Goal: Check status: Check status

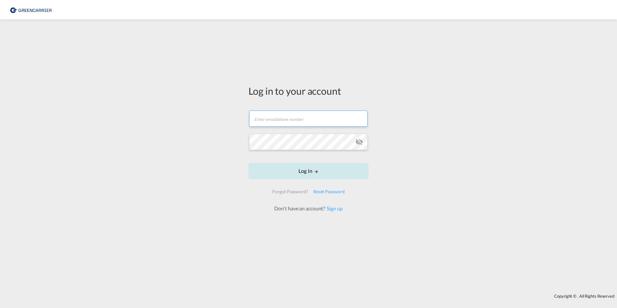
type input "[EMAIL_ADDRESS][PERSON_NAME][DOMAIN_NAME]"
click at [321, 172] on form "berkant.oguz@geis-group.de Email field is required Password field is required L…" at bounding box center [309, 158] width 120 height 108
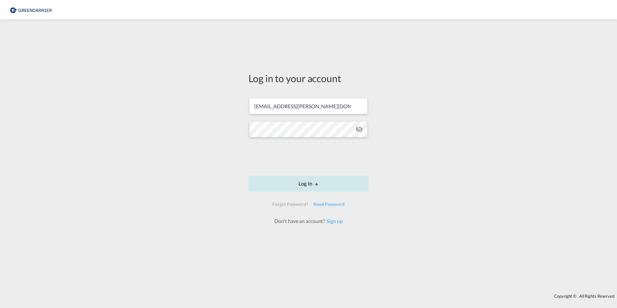
click at [315, 182] on md-icon "LOGIN" at bounding box center [316, 184] width 5 height 5
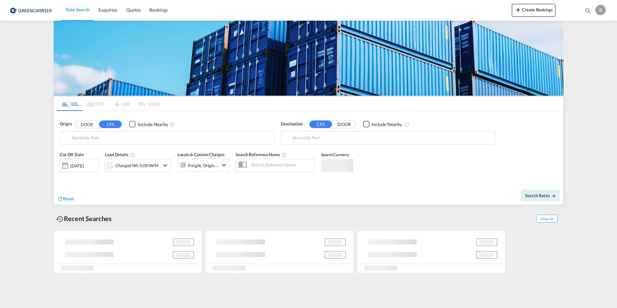
type input "[GEOGRAPHIC_DATA], [GEOGRAPHIC_DATA]"
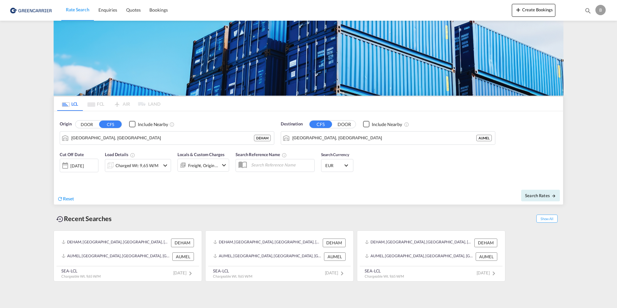
click at [94, 102] on md-pagination-wrapper "LCL FCL AIR LAND" at bounding box center [108, 104] width 103 height 14
click at [93, 103] on md-pagination-wrapper "LCL FCL AIR LAND" at bounding box center [108, 104] width 103 height 14
click at [70, 106] on md-tab-item "LCL" at bounding box center [70, 104] width 26 height 14
click at [100, 106] on md-pagination-wrapper "LCL FCL AIR LAND" at bounding box center [108, 104] width 103 height 14
click at [126, 105] on md-pagination-wrapper "LCL FCL AIR LAND" at bounding box center [108, 104] width 103 height 14
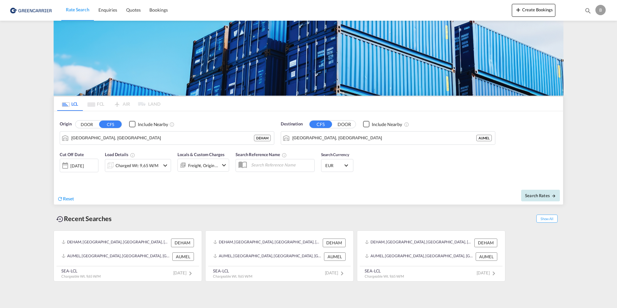
click at [554, 197] on md-icon "icon-arrow-right" at bounding box center [554, 195] width 5 height 5
type input "DEHAM to AUMEL / 14 Oct 2025"
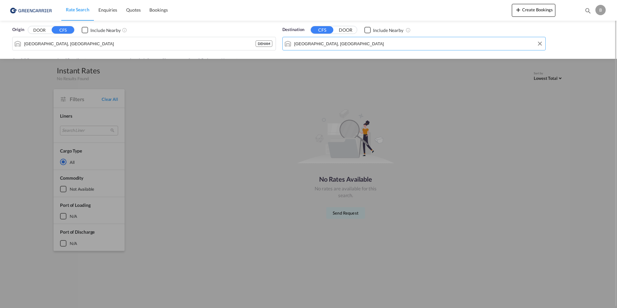
click at [362, 41] on input "[GEOGRAPHIC_DATA], [GEOGRAPHIC_DATA]" at bounding box center [418, 44] width 248 height 10
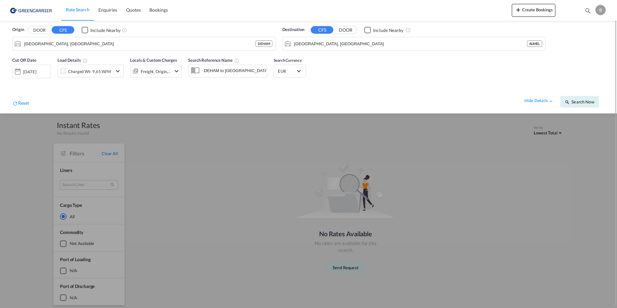
click at [200, 36] on div "Origin DOOR CFS Include Nearby Hamburg, DEHAM DEHAM" at bounding box center [144, 38] width 264 height 24
click at [194, 41] on input "[GEOGRAPHIC_DATA], [GEOGRAPHIC_DATA]" at bounding box center [139, 44] width 231 height 10
click at [221, 141] on div at bounding box center [308, 154] width 617 height 308
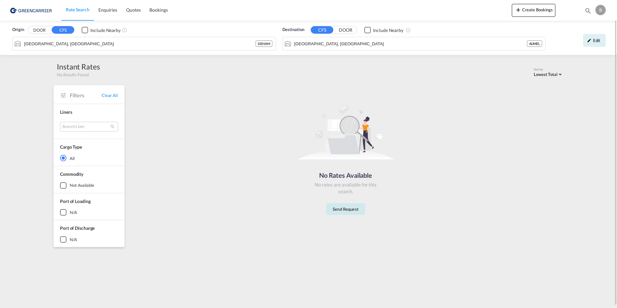
click at [340, 208] on button "Send Request" at bounding box center [345, 209] width 39 height 12
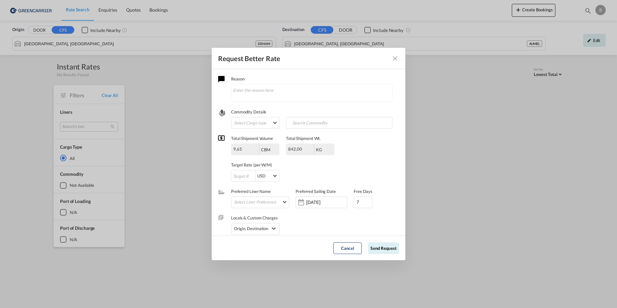
click at [397, 61] on md-icon "Close dialog" at bounding box center [395, 59] width 8 height 8
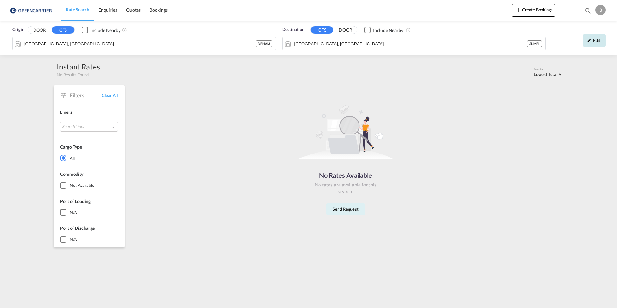
click at [592, 44] on div "Edit" at bounding box center [594, 40] width 23 height 13
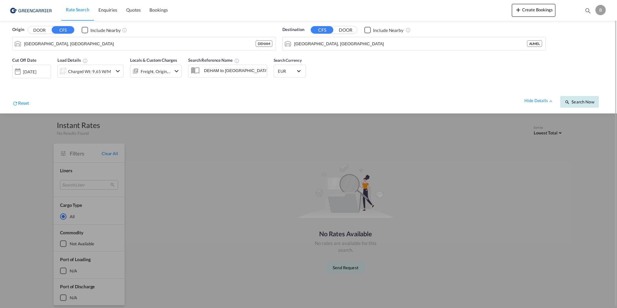
click at [571, 101] on span "Search Now" at bounding box center [579, 101] width 29 height 5
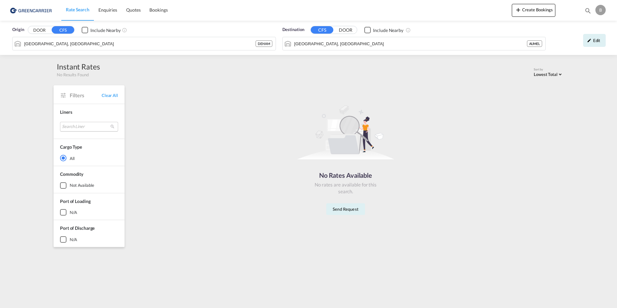
click at [74, 131] on md-select "Search Liner greencarrier consolidators Done" at bounding box center [89, 127] width 58 height 10
click at [91, 95] on md-backdrop at bounding box center [308, 154] width 617 height 308
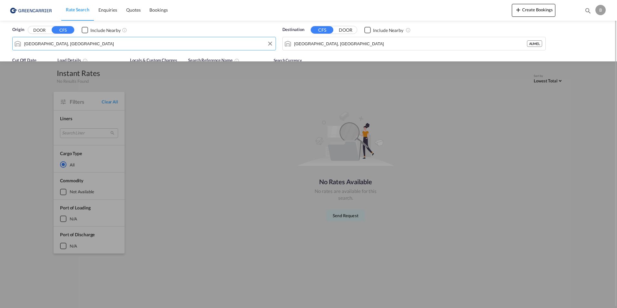
click at [154, 44] on input "[GEOGRAPHIC_DATA], [GEOGRAPHIC_DATA]" at bounding box center [148, 44] width 248 height 10
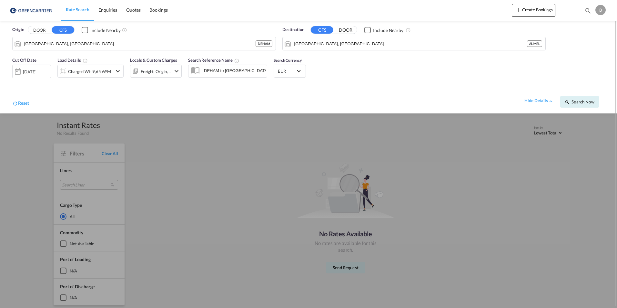
click at [135, 145] on div at bounding box center [308, 154] width 617 height 308
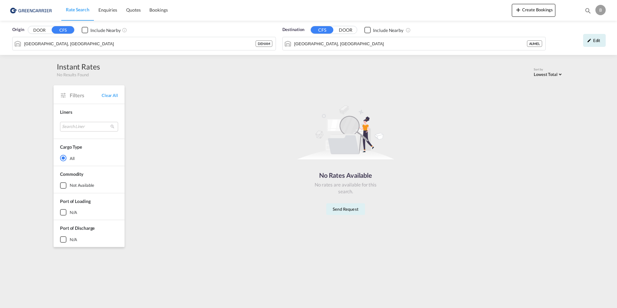
click at [13, 32] on span "Origin" at bounding box center [18, 29] width 12 height 6
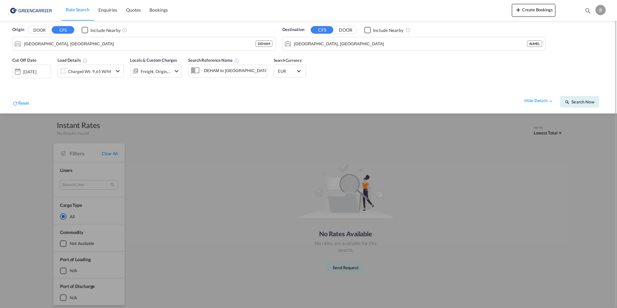
click at [33, 9] on img at bounding box center [32, 10] width 44 height 15
click at [161, 9] on span "Bookings" at bounding box center [158, 9] width 18 height 5
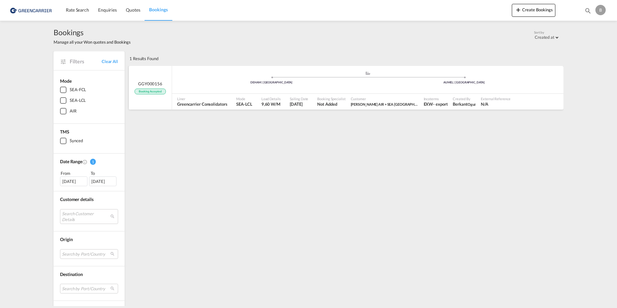
click at [254, 105] on div "Mode SEA-LCL" at bounding box center [246, 102] width 25 height 16
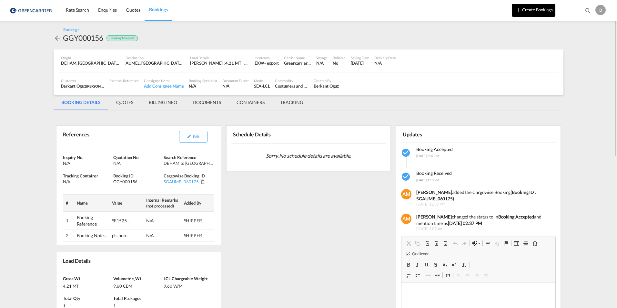
click at [533, 7] on button "Create Bookings" at bounding box center [534, 10] width 44 height 13
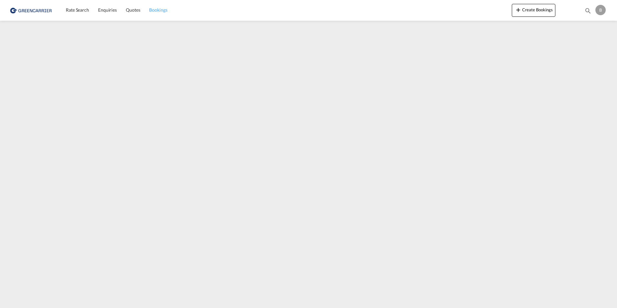
click at [150, 13] on link "Bookings" at bounding box center [158, 10] width 27 height 21
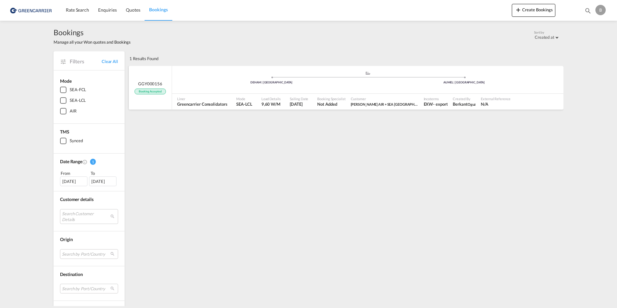
click at [256, 90] on div ".a{fill:#aaa8ad;} .a{fill:#aaa8ad;} DEHAM | Hamburg AUMEL | Melbourne" at bounding box center [367, 80] width 391 height 19
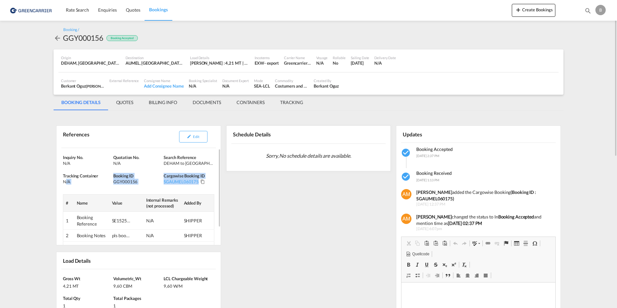
drag, startPoint x: 65, startPoint y: 180, endPoint x: 209, endPoint y: 181, distance: 144.9
click at [209, 181] on div "Inquiry No. N/A Quotation No. N/A Search Reference DEHAM to AUMEL/ 25 October, …" at bounding box center [138, 207] width 164 height 118
drag, startPoint x: 209, startPoint y: 181, endPoint x: 209, endPoint y: 188, distance: 7.1
click at [209, 188] on div "Inquiry No. N/A Quotation No. N/A Search Reference DEHAM to AUMEL/ 25 October, …" at bounding box center [138, 207] width 164 height 118
drag, startPoint x: 207, startPoint y: 185, endPoint x: 200, endPoint y: 185, distance: 7.1
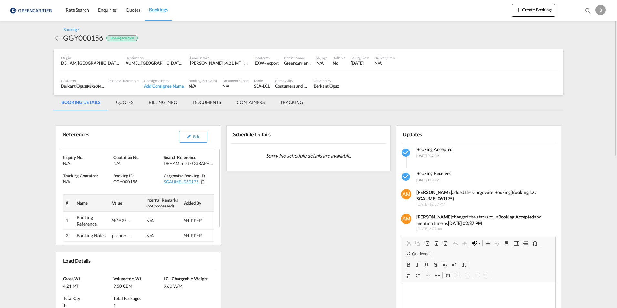
click at [200, 185] on div "Inquiry No. N/A Quotation No. N/A Search Reference DEHAM to AUMEL/ 25 October, …" at bounding box center [138, 207] width 164 height 118
click at [55, 37] on md-icon "icon-arrow-left" at bounding box center [58, 38] width 8 height 8
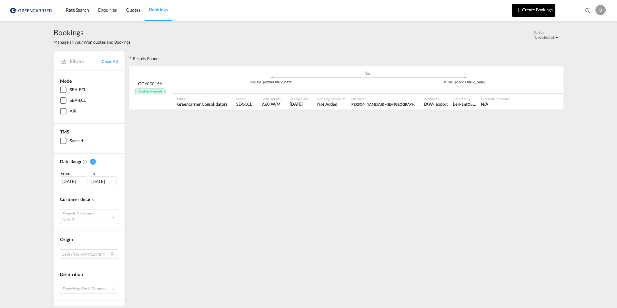
click at [525, 14] on button "Create Bookings" at bounding box center [534, 10] width 44 height 13
drag, startPoint x: 522, startPoint y: 86, endPoint x: 167, endPoint y: 88, distance: 354.7
click at [167, 88] on div "GGY000156 Booking Accepted" at bounding box center [150, 88] width 43 height 44
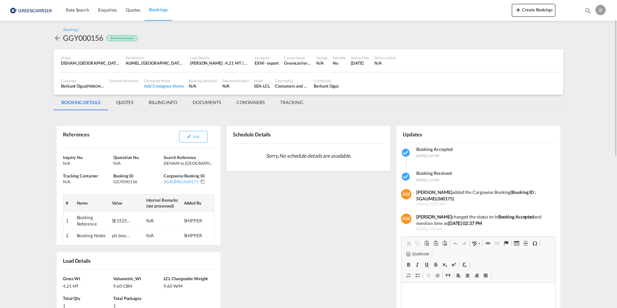
click at [95, 39] on div "GGY000156" at bounding box center [83, 38] width 40 height 10
copy div "GGY000156"
click at [539, 13] on button "Create Bookings" at bounding box center [534, 10] width 44 height 13
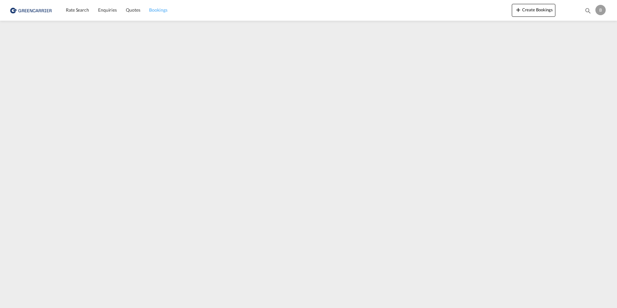
click at [157, 9] on span "Bookings" at bounding box center [158, 9] width 18 height 5
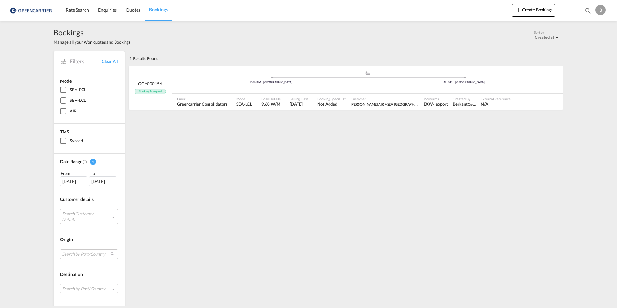
click at [28, 12] on img at bounding box center [32, 10] width 44 height 15
click at [31, 11] on img at bounding box center [32, 10] width 44 height 15
click at [84, 10] on span "Rate Search" at bounding box center [77, 9] width 23 height 5
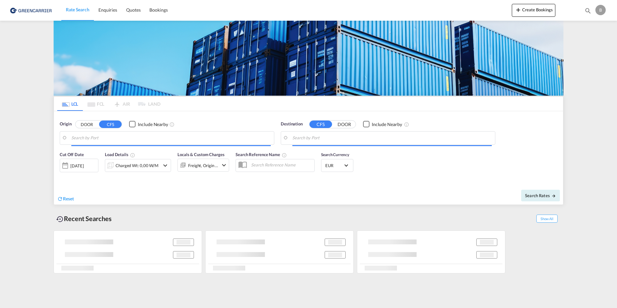
type input "[GEOGRAPHIC_DATA], [GEOGRAPHIC_DATA]"
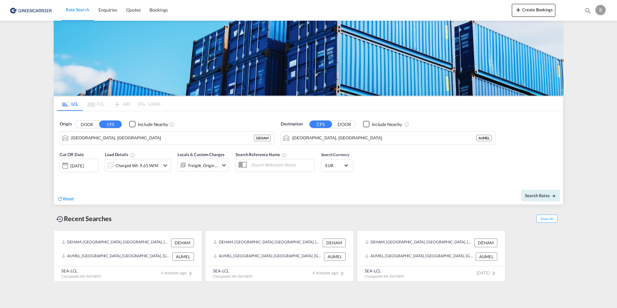
click at [90, 162] on div "[DATE]" at bounding box center [79, 165] width 39 height 14
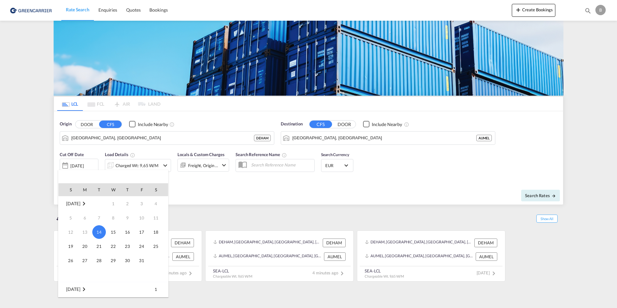
click at [207, 200] on div at bounding box center [308, 154] width 617 height 308
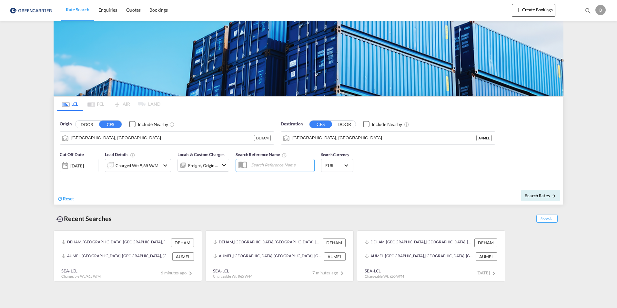
click at [267, 164] on input "text" at bounding box center [281, 165] width 66 height 10
click at [230, 178] on div "Cut Off Date 14 Oct 2025 14 Oct 2025 Load Details Charged Wt: 9,65 W/M Locals &…" at bounding box center [144, 164] width 176 height 32
click at [544, 199] on button "Search Rates" at bounding box center [540, 195] width 39 height 12
type input "DEHAM to AUMEL / 14 Oct 2025"
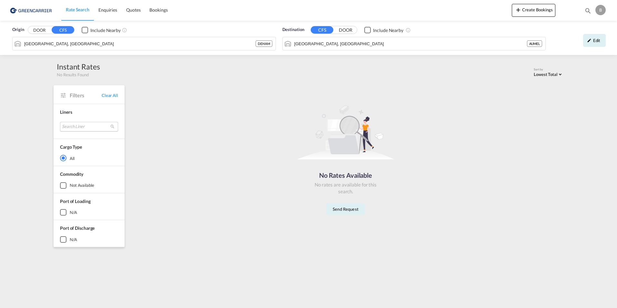
click at [95, 124] on md-select "Search Liner greencarrier consolidators Done" at bounding box center [89, 127] width 58 height 10
click at [213, 69] on md-backdrop at bounding box center [308, 154] width 617 height 308
click at [575, 41] on div "Edit" at bounding box center [579, 40] width 60 height 19
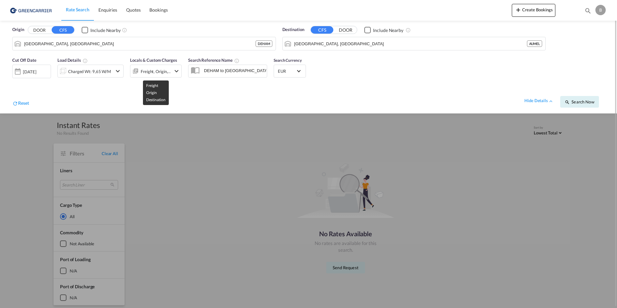
click at [167, 72] on div "Freight, Origin, Destination" at bounding box center [156, 71] width 30 height 9
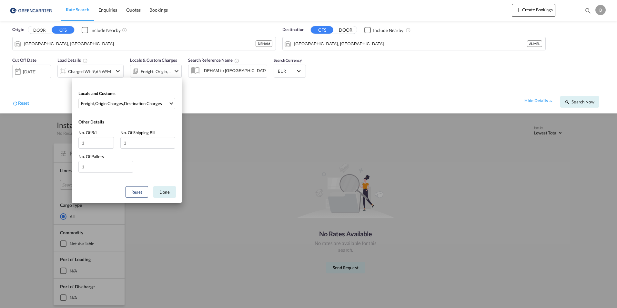
click at [202, 94] on div "Locals and Customs Freight , Origin Charges , Destination Charges Clear All Sel…" at bounding box center [308, 154] width 617 height 308
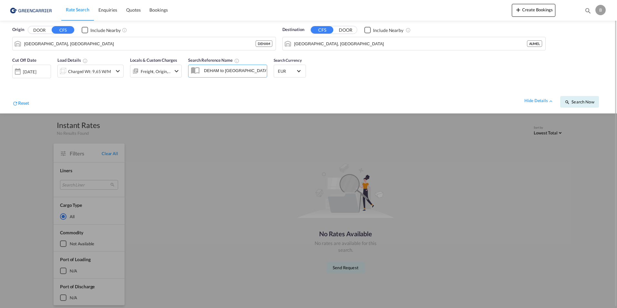
click at [263, 70] on input "DEHAM to AUMEL / 14 Oct 2025" at bounding box center [234, 71] width 66 height 10
click at [34, 70] on div "[DATE]" at bounding box center [29, 72] width 13 height 6
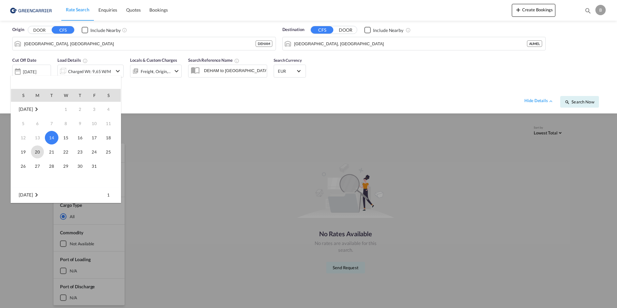
click at [33, 152] on span "20" at bounding box center [37, 151] width 13 height 13
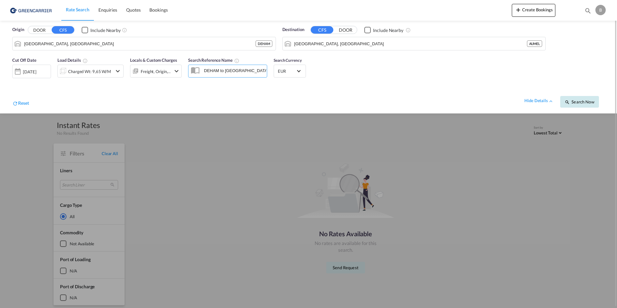
click at [564, 99] on button "Search Now" at bounding box center [579, 102] width 39 height 12
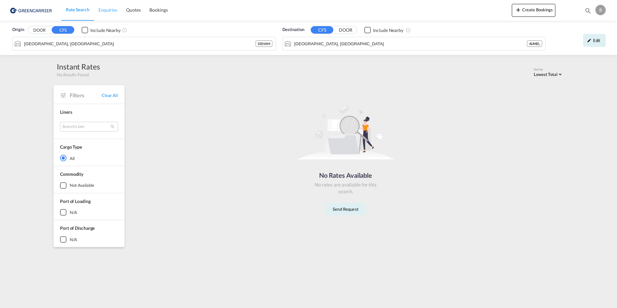
click at [106, 9] on span "Enquiries" at bounding box center [107, 9] width 19 height 5
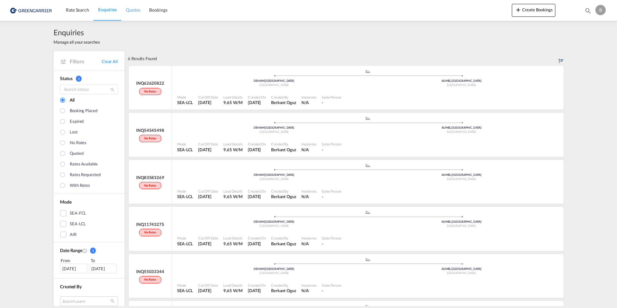
click at [139, 12] on span "Quotes" at bounding box center [133, 9] width 14 height 5
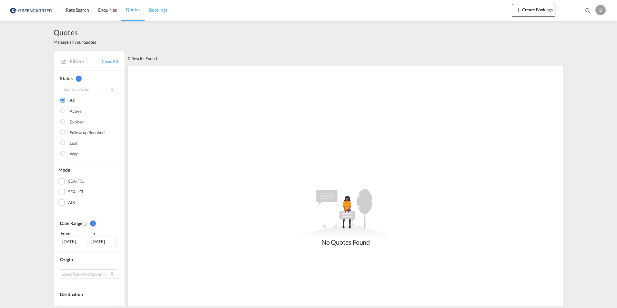
click at [150, 12] on span "Bookings" at bounding box center [158, 9] width 18 height 5
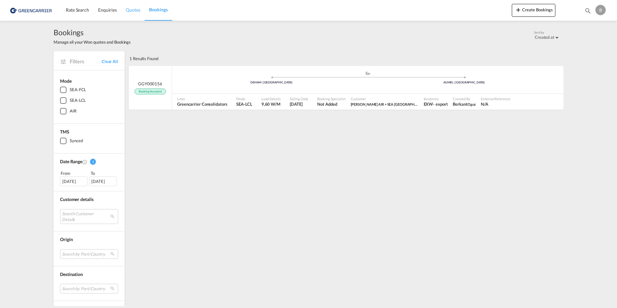
click at [131, 12] on span "Quotes" at bounding box center [133, 9] width 14 height 5
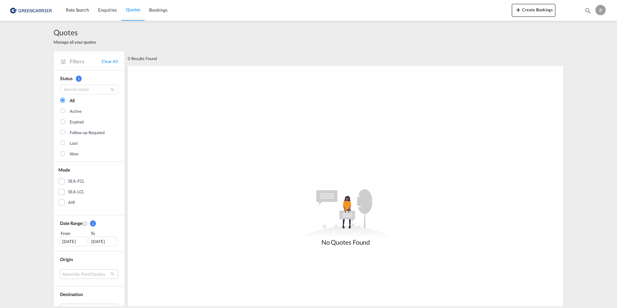
click at [30, 12] on img at bounding box center [32, 10] width 44 height 15
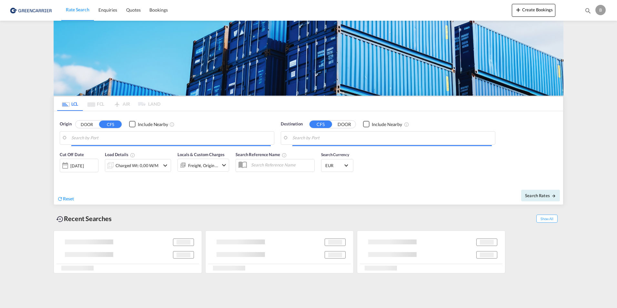
type input "[GEOGRAPHIC_DATA], [GEOGRAPHIC_DATA]"
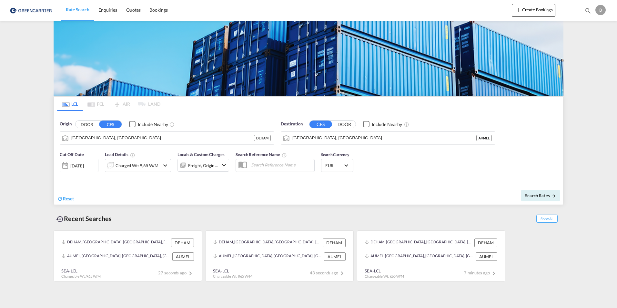
click at [96, 106] on md-pagination-wrapper "LCL FCL AIR LAND" at bounding box center [108, 104] width 103 height 14
click at [71, 197] on span "Reset" at bounding box center [68, 198] width 11 height 5
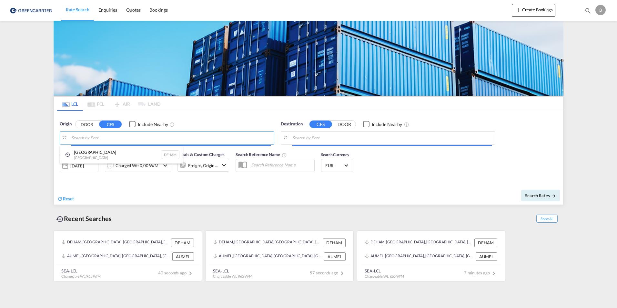
click at [127, 137] on body "Rate Search Enquiries Quotes Bookings Rate Search Enquiries" at bounding box center [308, 154] width 617 height 308
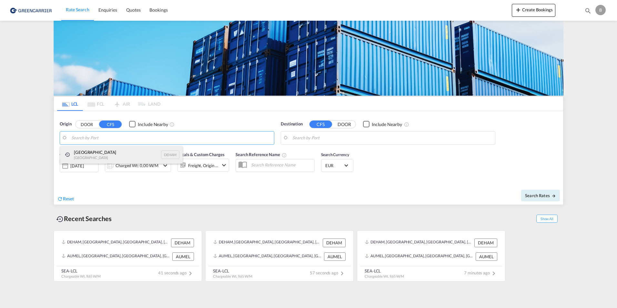
click at [119, 152] on div "Hamburg Germany DEHAM" at bounding box center [121, 154] width 123 height 17
type input "[GEOGRAPHIC_DATA], [GEOGRAPHIC_DATA]"
click at [320, 133] on body "Rate Search Enquiries Quotes Bookings Rate Search Enquiries" at bounding box center [308, 154] width 617 height 308
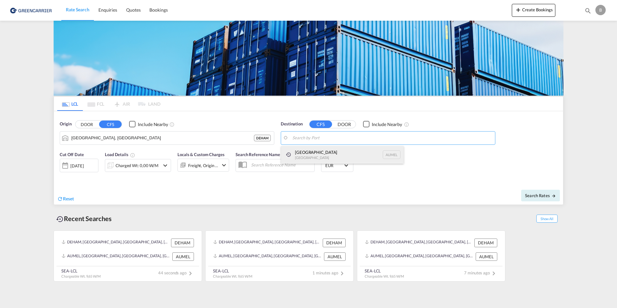
click at [320, 150] on div "Melbourne Australia AUMEL" at bounding box center [342, 154] width 123 height 17
type input "[GEOGRAPHIC_DATA], [GEOGRAPHIC_DATA]"
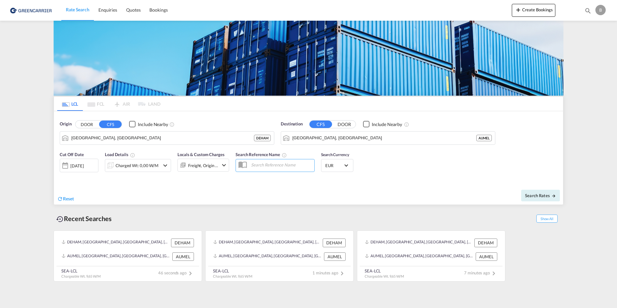
click at [280, 165] on input "text" at bounding box center [281, 165] width 66 height 10
click at [203, 160] on div "Freight, Origin +1" at bounding box center [198, 164] width 41 height 13
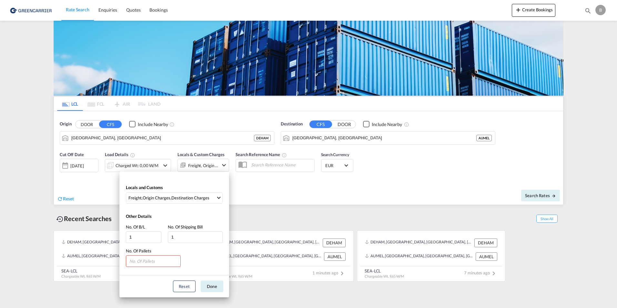
click at [213, 161] on div "Locals and Customs Freight , Origin Charges , Destination Charges Clear All Sel…" at bounding box center [308, 154] width 617 height 308
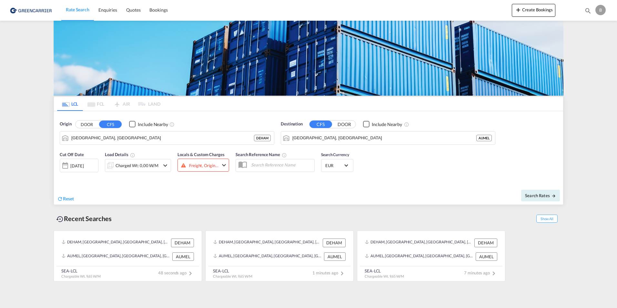
click at [121, 159] on div "Charged Wt: 0,00 W/M" at bounding box center [132, 165] width 55 height 13
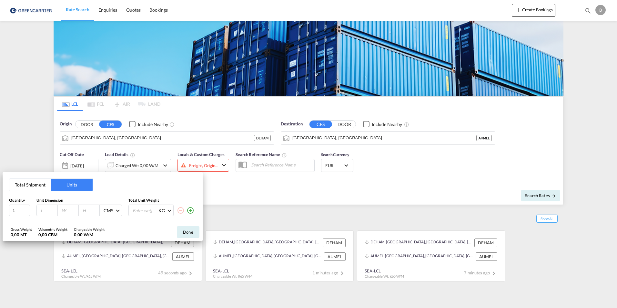
click at [154, 160] on div "Total Shipment Units Quantity Unit Dimension Total Unit Weight 1 CMS CMS Inches…" at bounding box center [308, 154] width 617 height 308
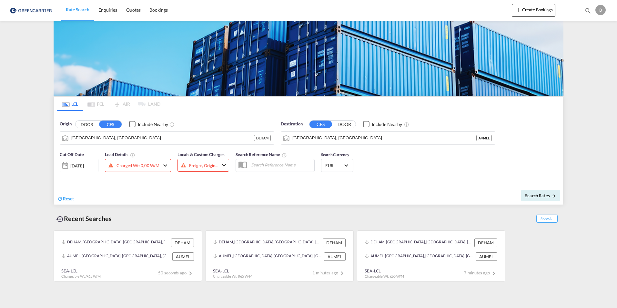
click at [157, 150] on div "Cut Off Date 14 Oct 2025 14/10/2025 Load Details Charged Wt: 0,00 W/M Locals & …" at bounding box center [144, 164] width 176 height 32
click at [84, 167] on div "[DATE]" at bounding box center [76, 166] width 13 height 6
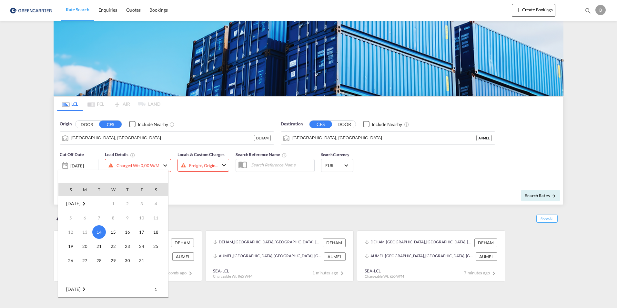
click at [93, 164] on div at bounding box center [308, 154] width 617 height 308
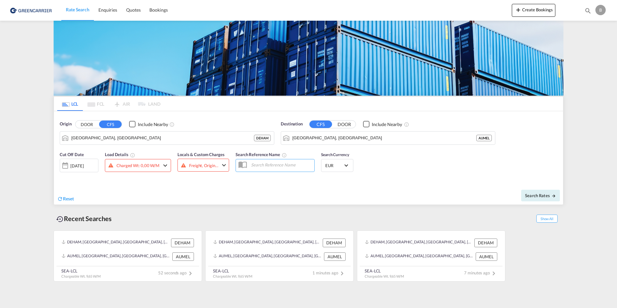
click at [399, 178] on div "Cut Off Date 14 Oct 2025 14/10/2025 Load Details Charged Wt: 0,00 W/M Locals & …" at bounding box center [308, 165] width 509 height 35
click at [543, 193] on span "Search Rates" at bounding box center [540, 195] width 31 height 5
click at [529, 198] on button "Search Rates" at bounding box center [540, 195] width 39 height 12
click at [216, 175] on div "Locals & Custom Charges Freight, Origin +1" at bounding box center [204, 164] width 52 height 26
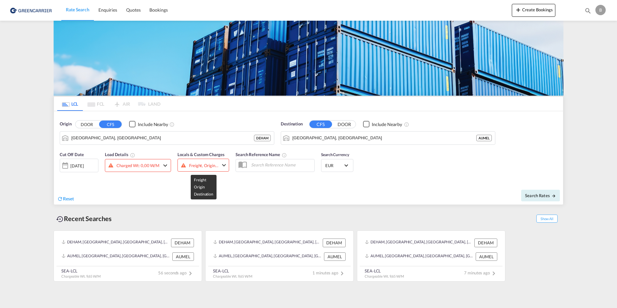
click at [214, 169] on div "Freight, Origin +1" at bounding box center [203, 165] width 29 height 9
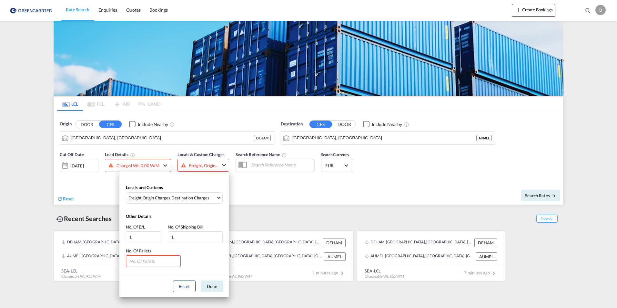
click at [214, 165] on div "Locals and Customs Freight , Origin Charges , Destination Charges Clear All Sel…" at bounding box center [308, 154] width 617 height 308
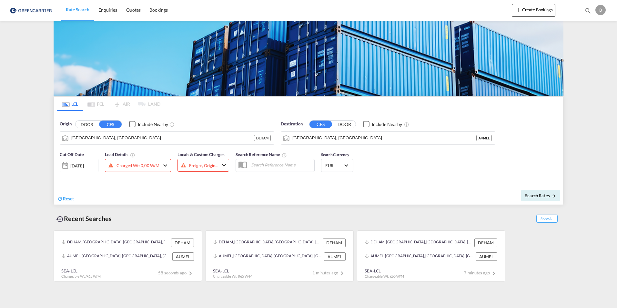
click at [110, 165] on md-icon at bounding box center [110, 165] width 5 height 5
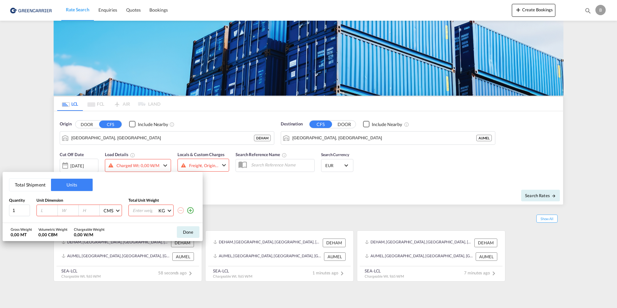
click at [124, 164] on div "Total Shipment Units Quantity Unit Dimension Total Unit Weight 1 CMS CMS Inches…" at bounding box center [308, 154] width 617 height 308
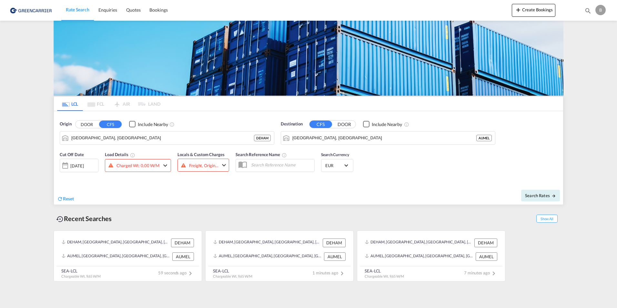
click at [95, 124] on button "DOOR" at bounding box center [87, 123] width 23 height 7
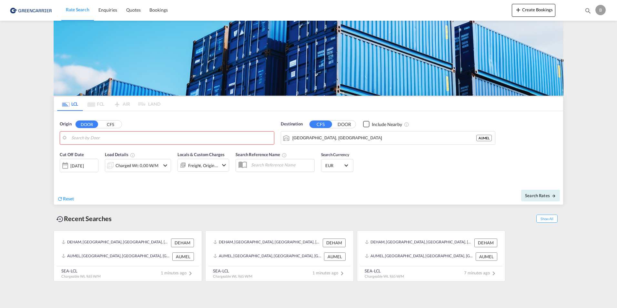
click at [114, 124] on button "CFS" at bounding box center [110, 123] width 23 height 7
click at [529, 4] on div "Create Bookings Bookings Quotes Enquiries B My Profile Logout" at bounding box center [560, 10] width 96 height 20
click at [529, 8] on button "Create Bookings" at bounding box center [534, 10] width 44 height 13
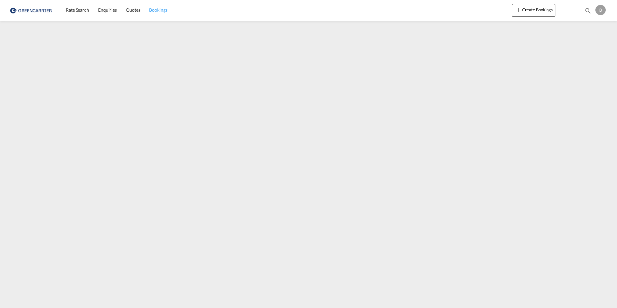
click at [157, 10] on span "Bookings" at bounding box center [158, 9] width 18 height 5
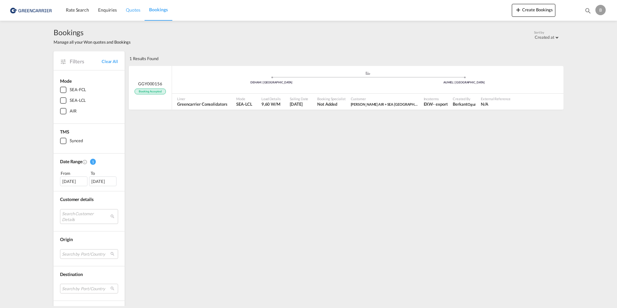
click at [138, 9] on span "Quotes" at bounding box center [133, 9] width 14 height 5
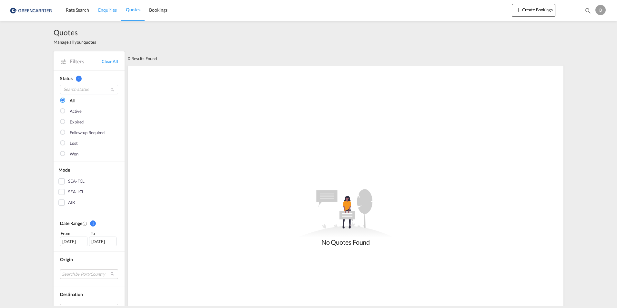
click at [115, 10] on span "Enquiries" at bounding box center [107, 9] width 19 height 5
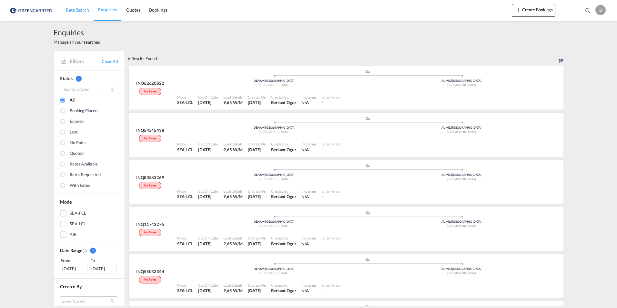
click at [83, 11] on span "Rate Search" at bounding box center [77, 9] width 23 height 5
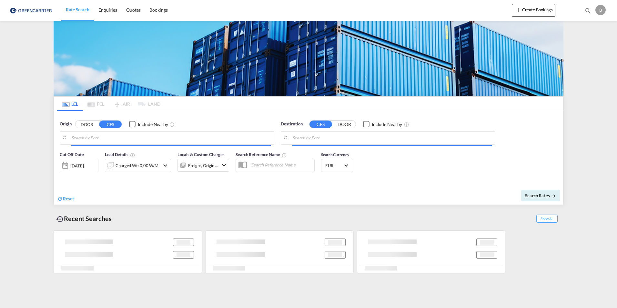
type input "[GEOGRAPHIC_DATA], [GEOGRAPHIC_DATA]"
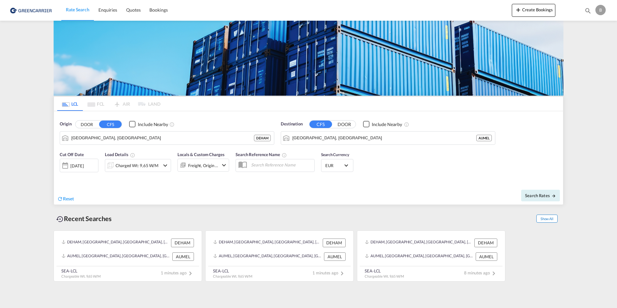
click at [546, 219] on span "Show All" at bounding box center [546, 218] width 21 height 8
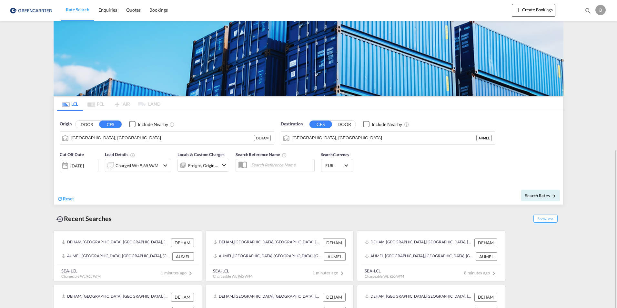
scroll to position [84, 0]
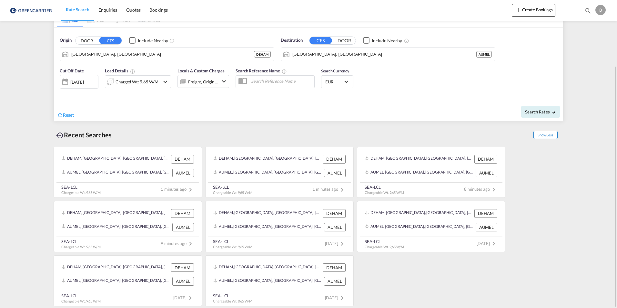
click at [551, 132] on span "Show Less" at bounding box center [546, 135] width 24 height 8
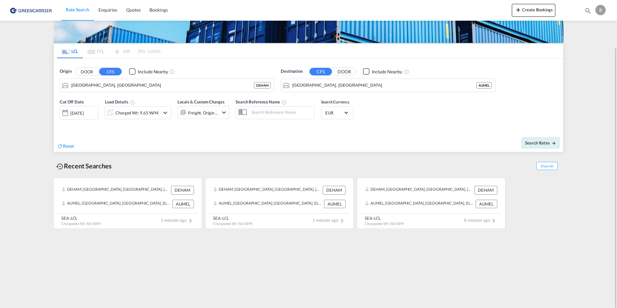
scroll to position [0, 0]
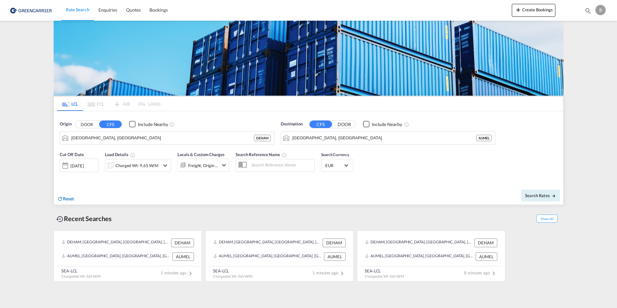
click at [59, 200] on md-icon "icon-refresh" at bounding box center [60, 199] width 6 height 6
click at [97, 103] on md-pagination-wrapper "LCL FCL AIR LAND" at bounding box center [108, 104] width 103 height 14
click at [97, 102] on md-pagination-wrapper "LCL FCL AIR LAND" at bounding box center [108, 104] width 103 height 14
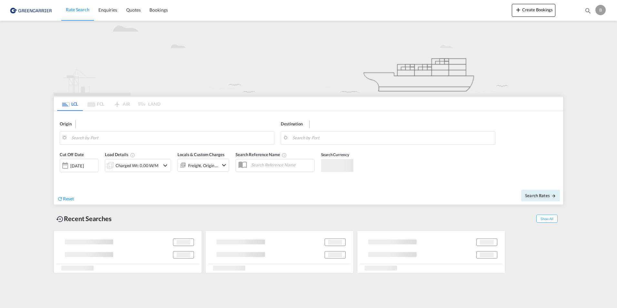
type input "[GEOGRAPHIC_DATA], [GEOGRAPHIC_DATA]"
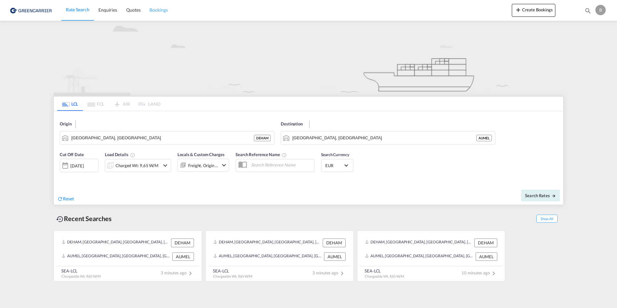
click at [160, 7] on span "Bookings" at bounding box center [158, 10] width 18 height 6
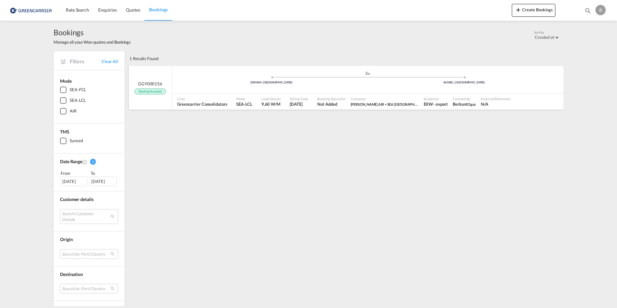
click at [153, 95] on div "GGY000156 Booking Accepted" at bounding box center [150, 88] width 43 height 44
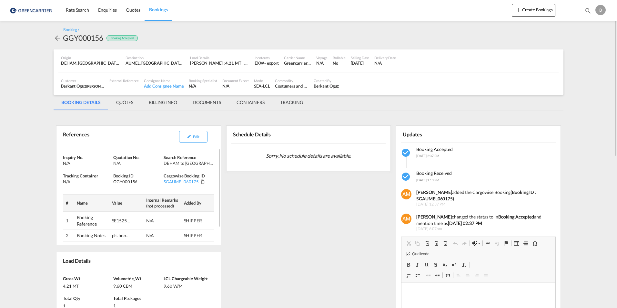
click at [124, 219] on div "SE1525100086" at bounding box center [121, 220] width 19 height 6
drag, startPoint x: 124, startPoint y: 219, endPoint x: 232, endPoint y: 227, distance: 107.7
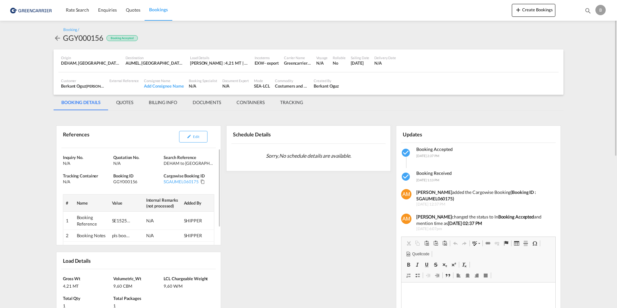
scroll to position [65, 0]
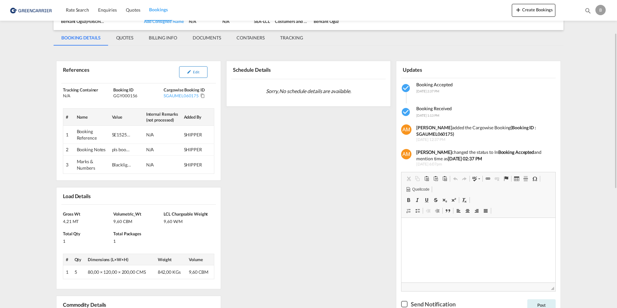
click at [197, 75] on button "Edit" at bounding box center [193, 72] width 28 height 12
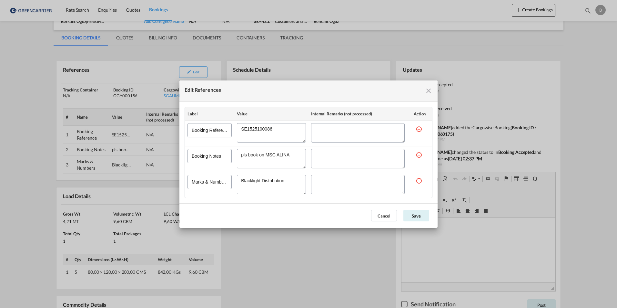
click at [284, 240] on div "Edit References Label Value Internal Remarks (not processed) Action Booking Ref…" at bounding box center [308, 154] width 617 height 308
click at [389, 211] on button "Cancel" at bounding box center [384, 215] width 26 height 12
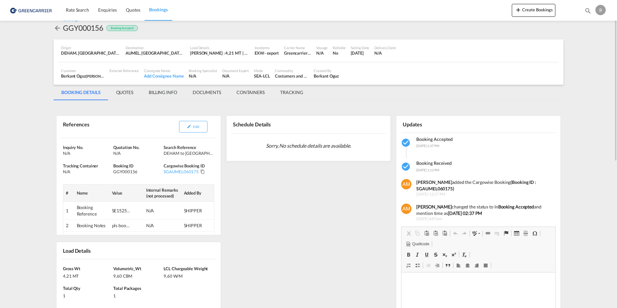
scroll to position [0, 0]
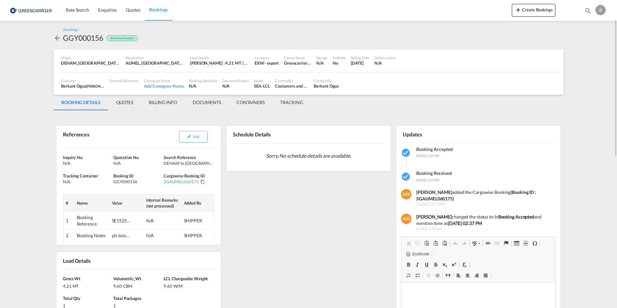
click at [122, 101] on md-tab-item "QUOTES" at bounding box center [124, 102] width 33 height 15
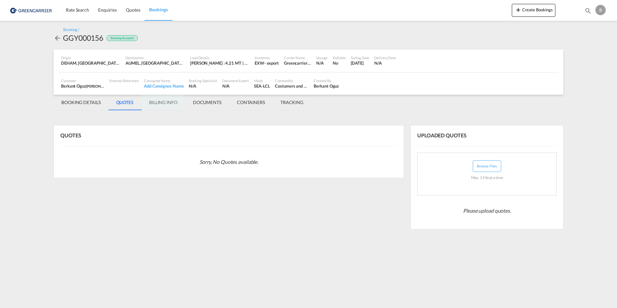
click at [165, 101] on md-tab-item "BILLING INFO" at bounding box center [163, 102] width 44 height 15
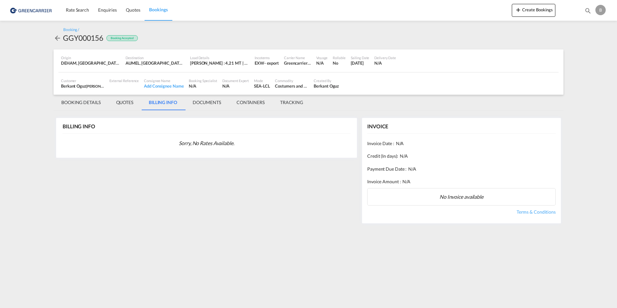
click at [210, 101] on md-tab-item "DOCUMENTS" at bounding box center [207, 102] width 44 height 15
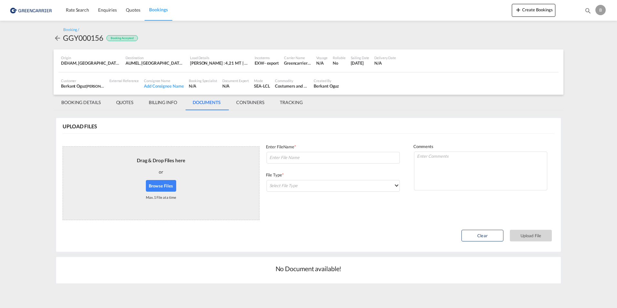
click at [251, 100] on md-tab-item "CONTAINERS" at bounding box center [251, 102] width 44 height 15
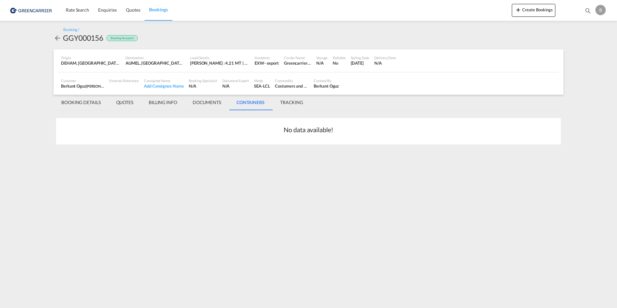
click at [98, 102] on md-tab-item "BOOKING DETAILS" at bounding box center [81, 102] width 55 height 15
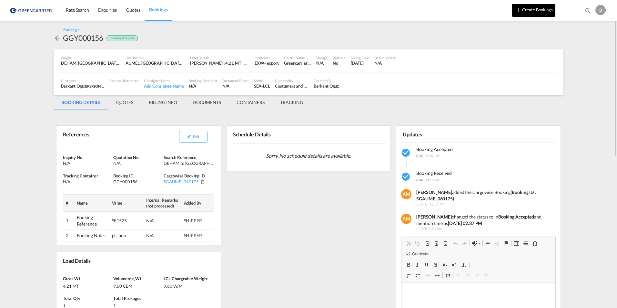
click at [524, 12] on button "Create Bookings" at bounding box center [534, 10] width 44 height 13
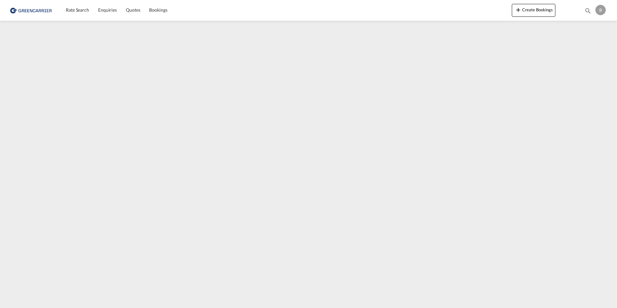
click at [28, 13] on img at bounding box center [32, 10] width 44 height 15
click at [147, 11] on link "Bookings" at bounding box center [158, 10] width 27 height 21
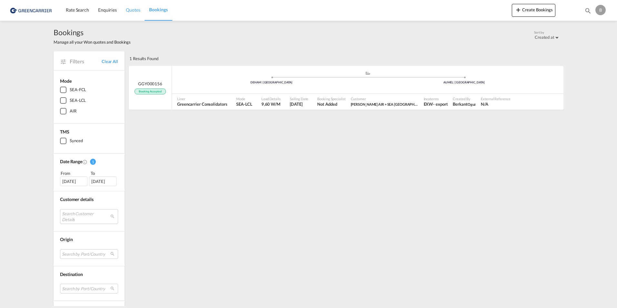
click at [134, 14] on link "Quotes" at bounding box center [132, 10] width 23 height 21
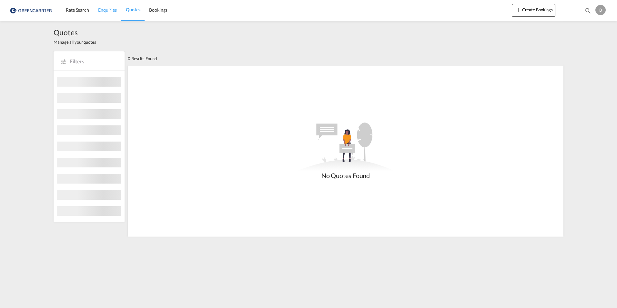
click at [103, 13] on link "Enquiries" at bounding box center [108, 10] width 28 height 21
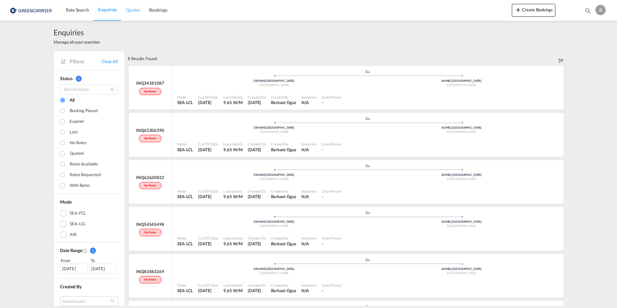
click at [138, 12] on span "Quotes" at bounding box center [133, 9] width 14 height 5
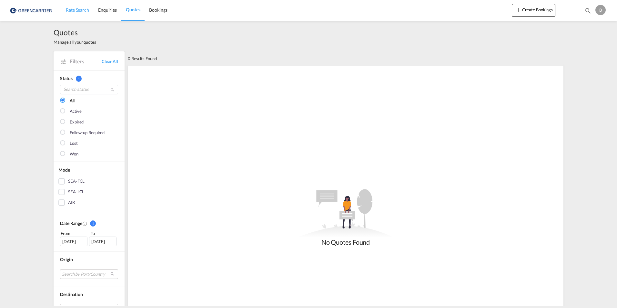
click at [71, 14] on link "Rate Search" at bounding box center [77, 10] width 32 height 21
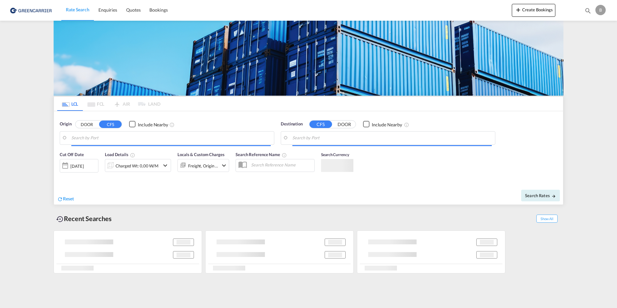
type input "[GEOGRAPHIC_DATA], [GEOGRAPHIC_DATA]"
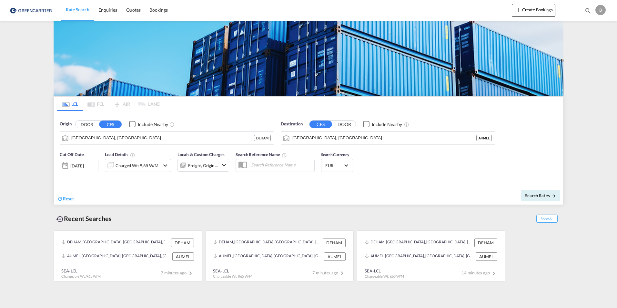
click at [269, 106] on md-tabs-canvas "LCL FCL AIR LAND LCL FCL AIR LAND" at bounding box center [308, 104] width 509 height 14
drag, startPoint x: 96, startPoint y: 106, endPoint x: 97, endPoint y: 69, distance: 37.5
click at [96, 106] on md-pagination-wrapper "LCL FCL AIR LAND" at bounding box center [108, 104] width 103 height 14
click at [40, 13] on img at bounding box center [32, 10] width 44 height 15
click at [601, 11] on div "B" at bounding box center [600, 10] width 10 height 10
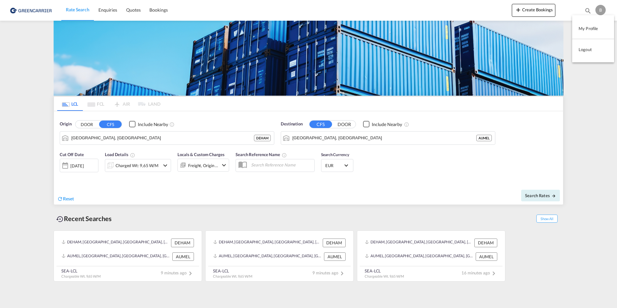
click at [601, 11] on md-backdrop at bounding box center [308, 154] width 617 height 308
click at [155, 6] on link "Bookings" at bounding box center [158, 10] width 27 height 21
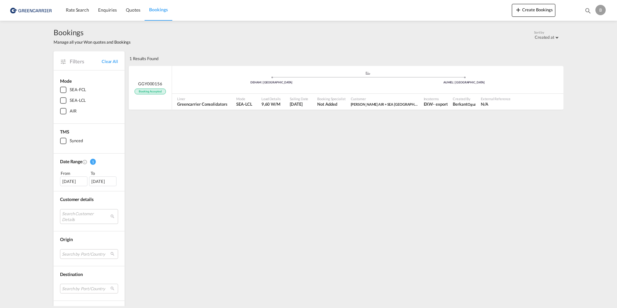
click at [93, 161] on span "1" at bounding box center [93, 161] width 6 height 6
click at [91, 161] on span "1" at bounding box center [93, 161] width 6 height 6
click at [158, 77] on div "GGY000156 Booking Accepted" at bounding box center [150, 88] width 43 height 44
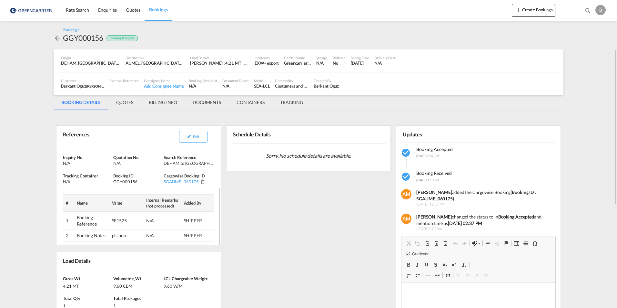
scroll to position [32, 0]
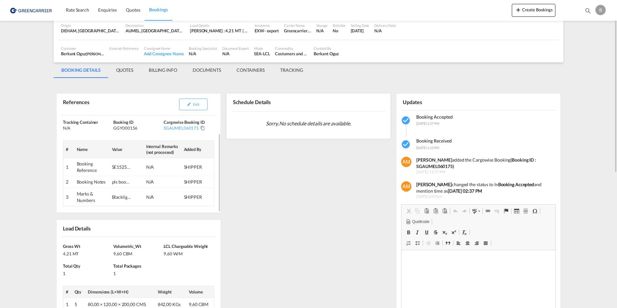
click at [116, 167] on div "SE1525100086" at bounding box center [121, 167] width 19 height 6
drag, startPoint x: 116, startPoint y: 167, endPoint x: 116, endPoint y: 185, distance: 18.1
click at [116, 185] on div "pls book on MSC ALINA" at bounding box center [121, 181] width 19 height 6
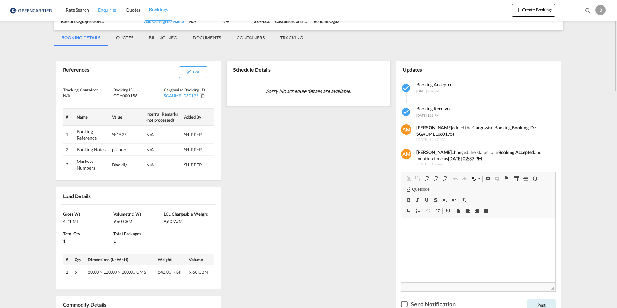
scroll to position [0, 0]
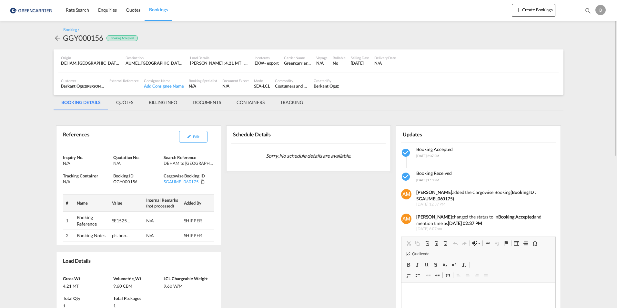
click at [278, 103] on md-tab-item "TRACKING" at bounding box center [291, 102] width 38 height 15
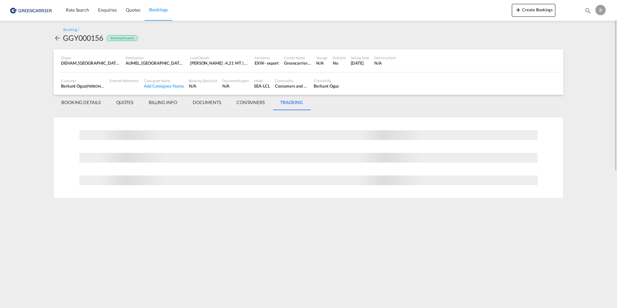
click at [247, 104] on md-tab-item "CONTAINERS" at bounding box center [251, 102] width 44 height 15
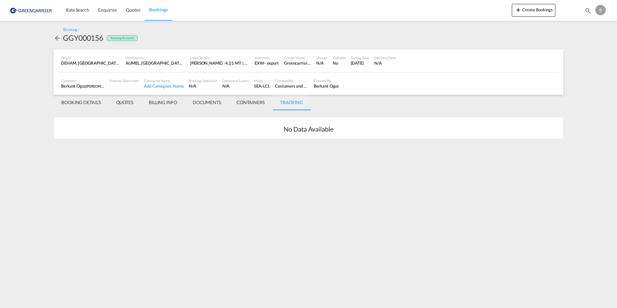
click at [275, 102] on md-tab-item "TRACKING" at bounding box center [291, 102] width 38 height 15
click at [286, 102] on md-tab-item "TRACKING" at bounding box center [291, 102] width 38 height 15
click at [248, 102] on md-tab-item "CONTAINERS" at bounding box center [251, 102] width 44 height 15
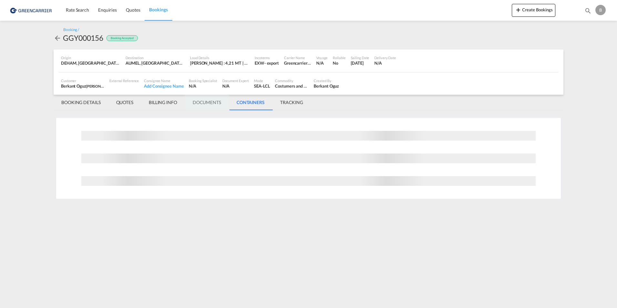
click at [208, 102] on md-tab-item "DOCUMENTS" at bounding box center [207, 102] width 44 height 15
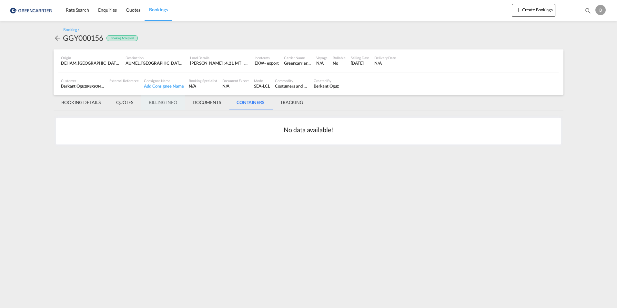
click at [151, 103] on md-tab-item "BILLING INFO" at bounding box center [163, 102] width 44 height 15
click at [97, 103] on md-tab-item "BOOKING DETAILS" at bounding box center [81, 102] width 55 height 15
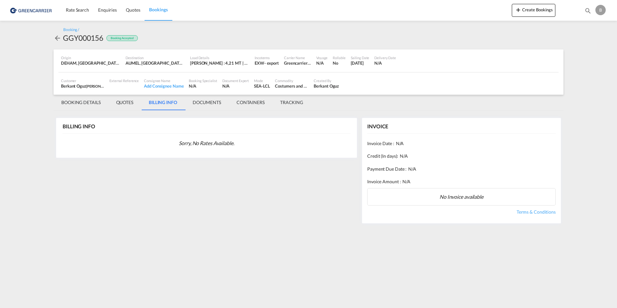
click at [52, 38] on div "Booking / GGY000156 Booking Accepted Origin DEHAM, [GEOGRAPHIC_DATA], [GEOGRAPH…" at bounding box center [308, 126] width 516 height 210
click at [85, 7] on span "Rate Search" at bounding box center [77, 9] width 23 height 5
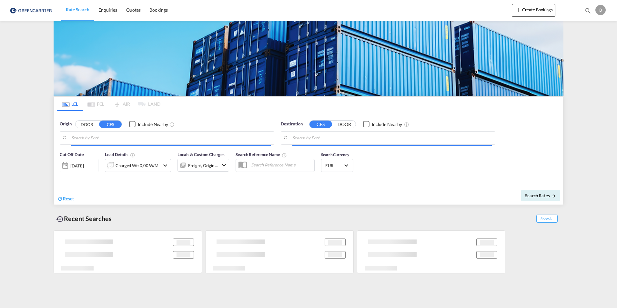
type input "[GEOGRAPHIC_DATA], [GEOGRAPHIC_DATA]"
